Goal: Find specific page/section: Find specific page/section

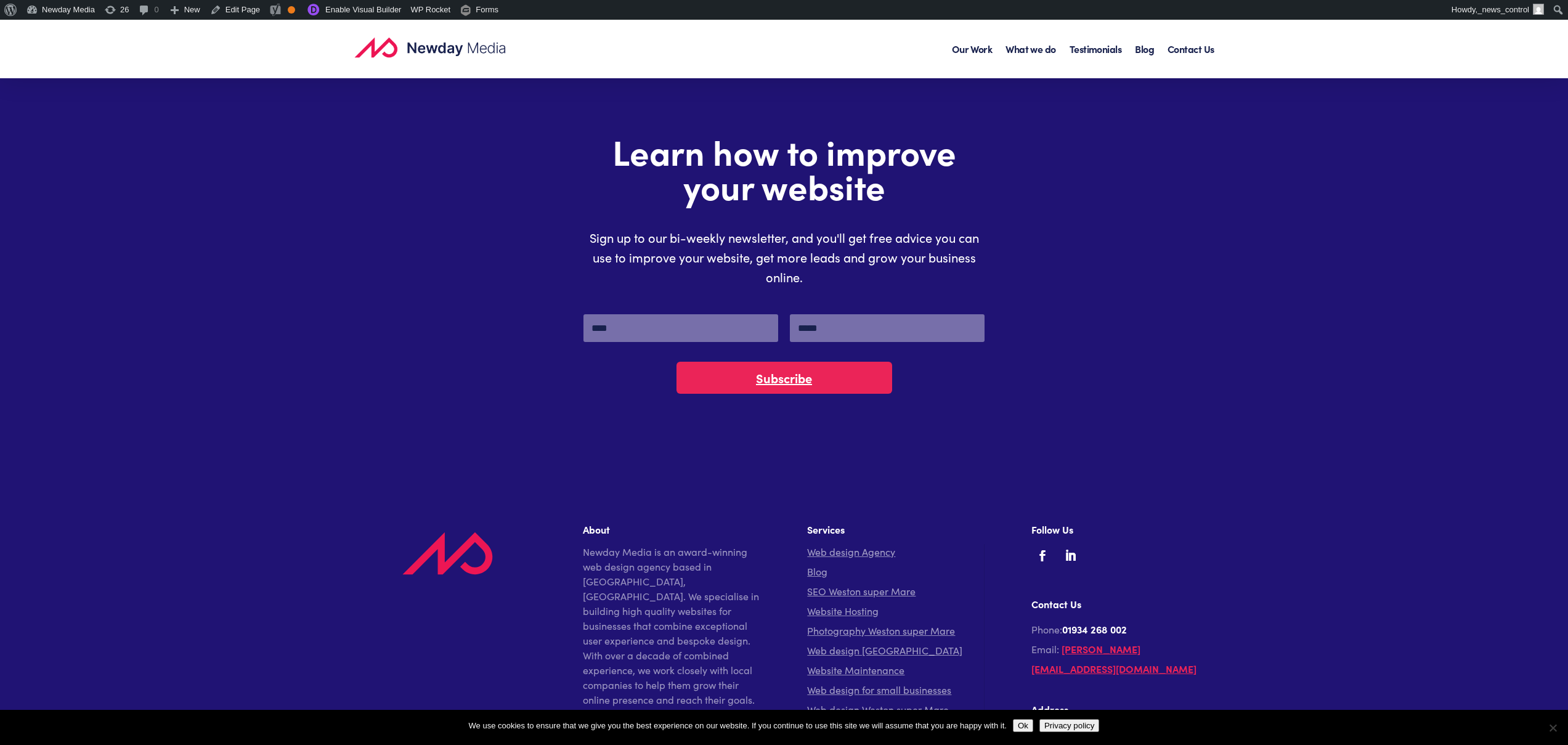
scroll to position [3916, 0]
click at [847, 336] on input "Email" at bounding box center [887, 328] width 195 height 28
click at [690, 322] on input "Name" at bounding box center [680, 328] width 195 height 28
click at [1079, 267] on div "Learn how to improve your website Sign up to our bi-weekly newsletter, and you'…" at bounding box center [784, 264] width 850 height 262
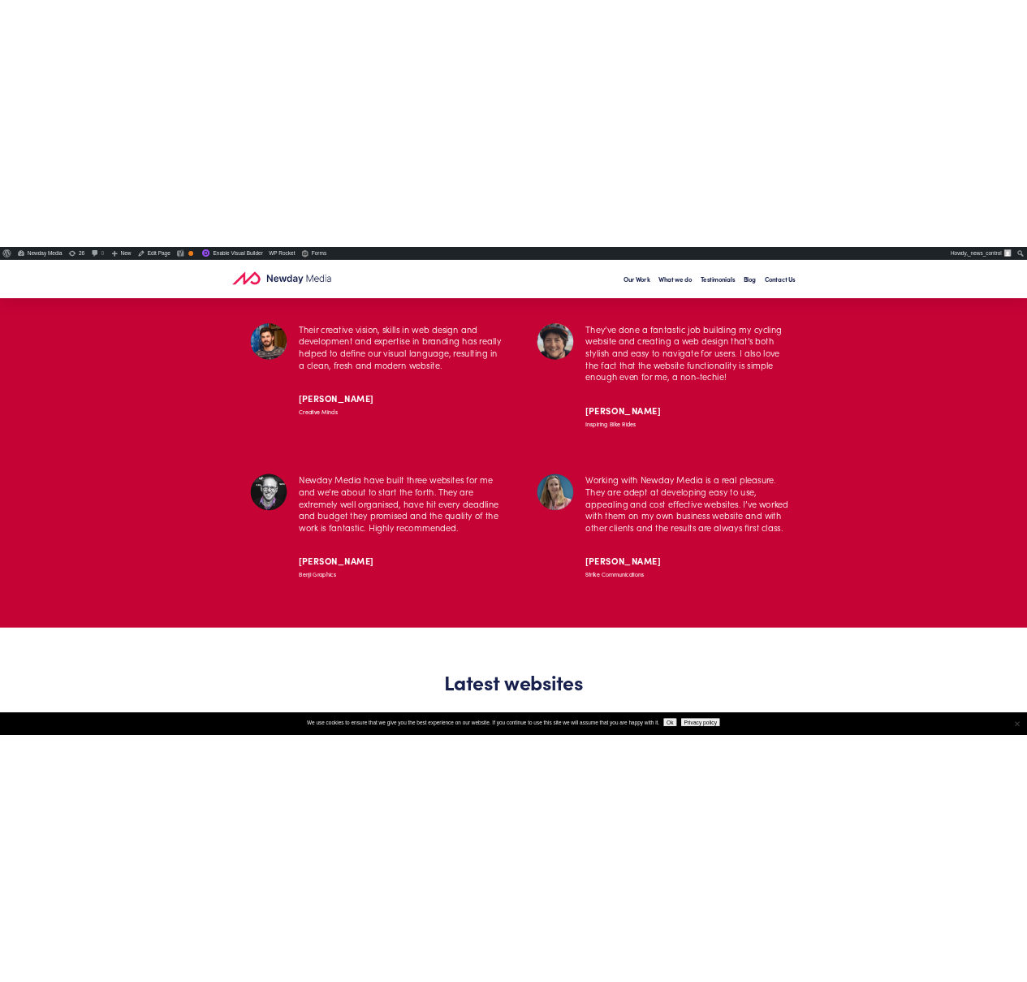
scroll to position [0, 0]
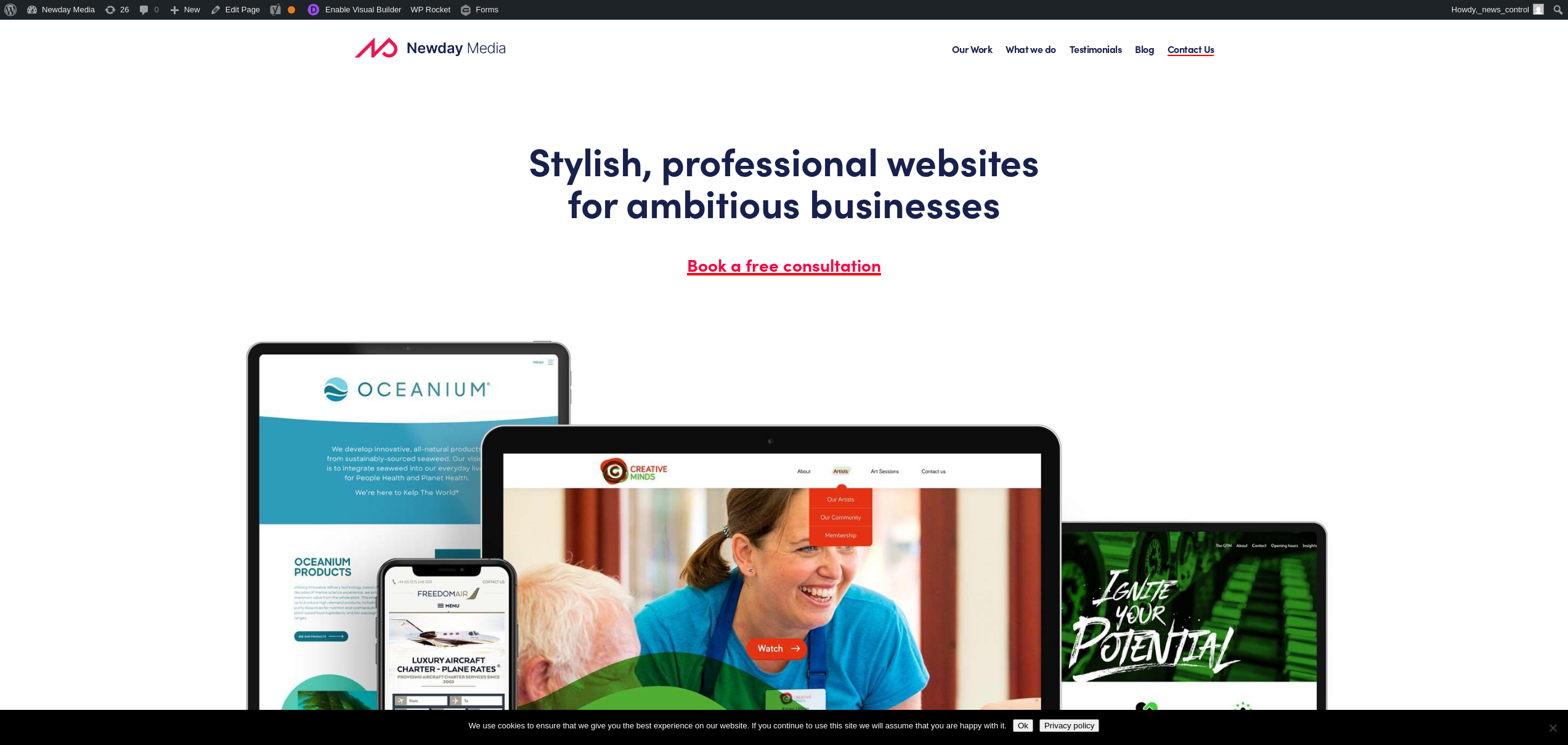
click at [1195, 52] on link "Contact Us" at bounding box center [1191, 58] width 47 height 39
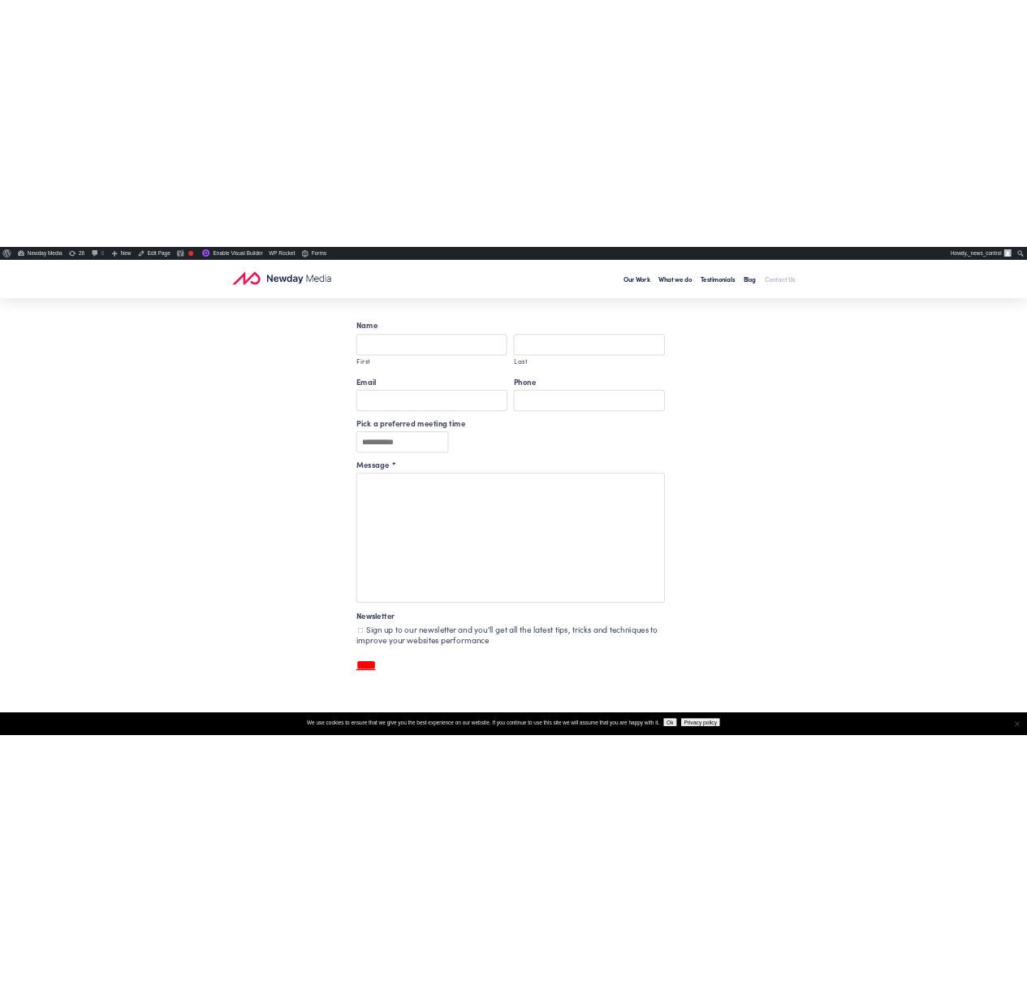
scroll to position [574, 0]
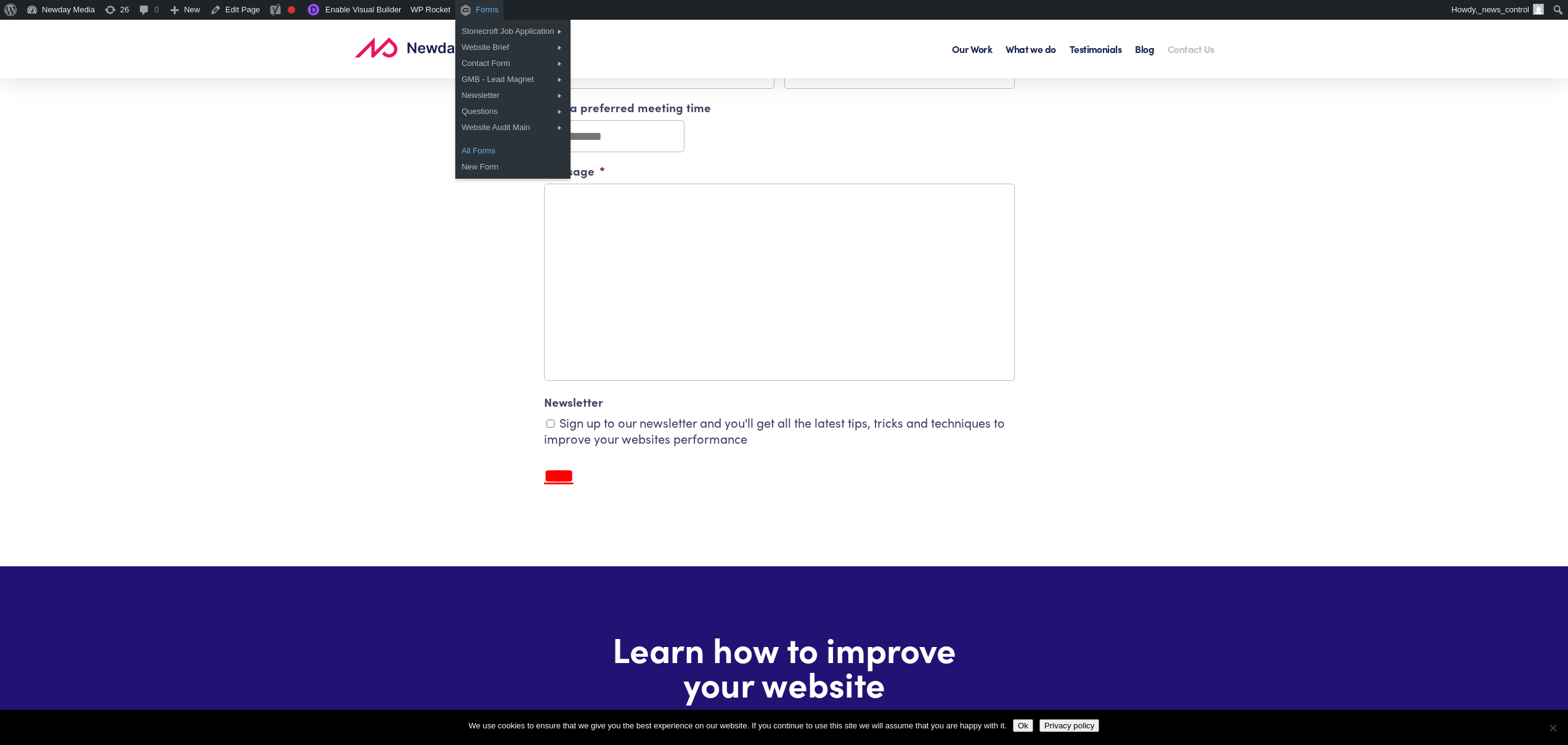
click at [495, 149] on link "All Forms" at bounding box center [512, 150] width 115 height 16
